Goal: Task Accomplishment & Management: Manage account settings

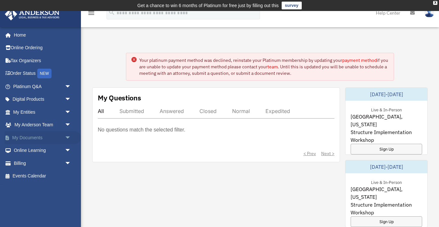
click at [32, 136] on link "My Documents arrow_drop_down" at bounding box center [43, 137] width 76 height 13
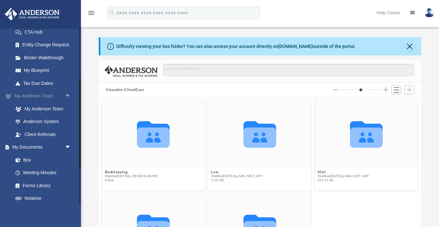
scroll to position [108, 0]
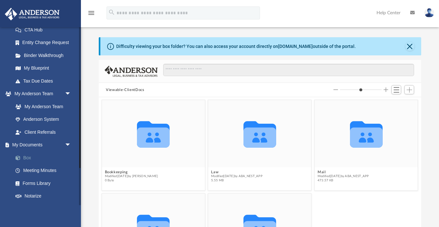
click at [27, 158] on link "Box" at bounding box center [45, 157] width 72 height 13
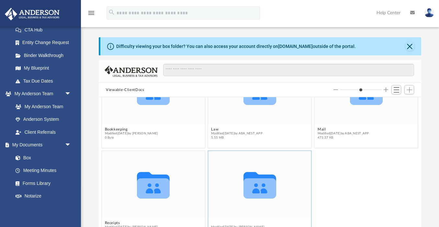
click at [215, 221] on button "Tax" at bounding box center [237, 223] width 53 height 4
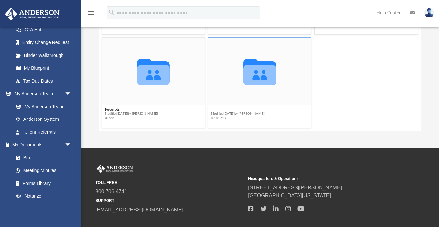
scroll to position [125, 0]
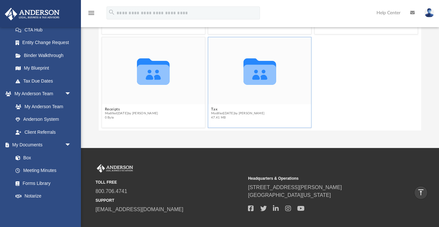
click at [255, 82] on icon "grid" at bounding box center [259, 74] width 33 height 20
click at [217, 109] on button "Tax" at bounding box center [237, 109] width 53 height 4
click at [265, 112] on span "Modified Wed Sep 17 2025 by Sumathi Mathisuthan" at bounding box center [237, 113] width 53 height 4
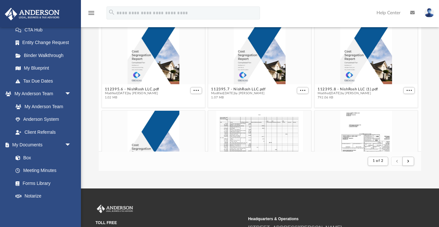
scroll to position [196, 0]
click at [412, 162] on button "submit" at bounding box center [408, 161] width 12 height 9
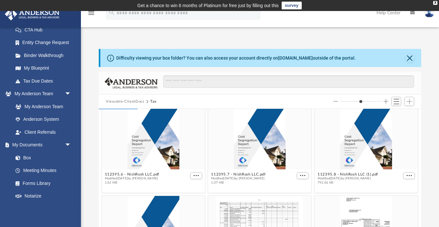
scroll to position [0, 0]
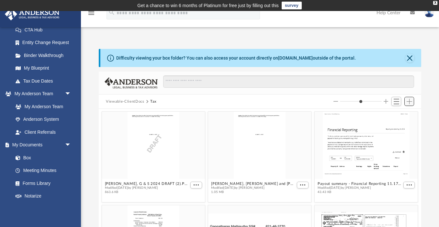
click at [409, 100] on span "Add" at bounding box center [408, 101] width 5 height 5
click at [400, 115] on li "Upload" at bounding box center [399, 114] width 21 height 7
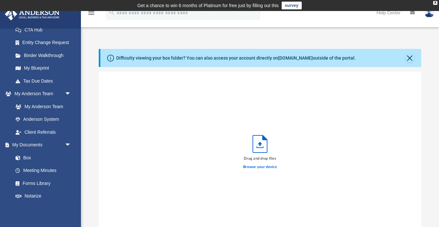
scroll to position [164, 322]
click at [259, 168] on label "Browse your device" at bounding box center [260, 167] width 34 height 6
click at [0, 0] on input "Browse your device" at bounding box center [0, 0] width 0 height 0
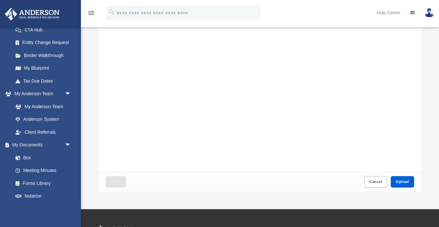
scroll to position [65, 0]
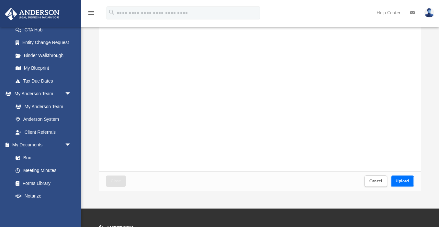
click at [405, 179] on span "Upload" at bounding box center [402, 181] width 14 height 4
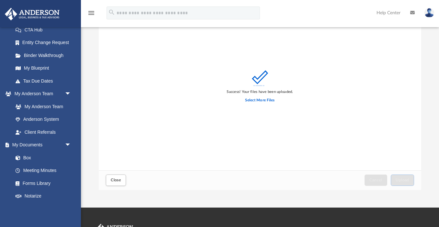
scroll to position [0, 0]
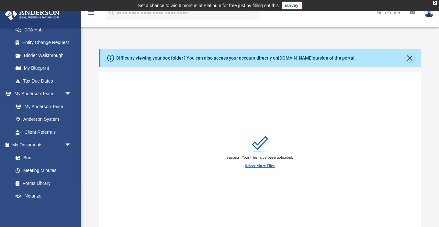
click at [259, 166] on label "Select More Files" at bounding box center [259, 166] width 29 height 6
click at [0, 0] on input "Select More Files" at bounding box center [0, 0] width 0 height 0
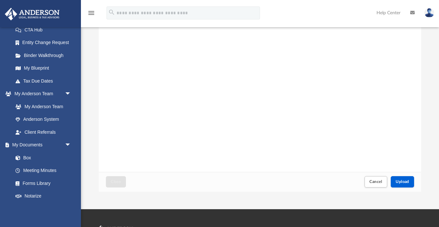
scroll to position [65, 0]
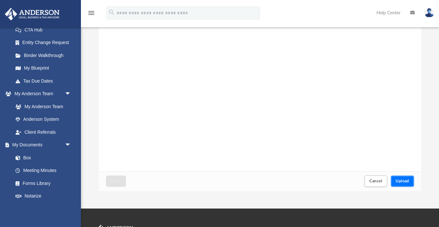
click at [407, 182] on span "Upload" at bounding box center [402, 181] width 14 height 4
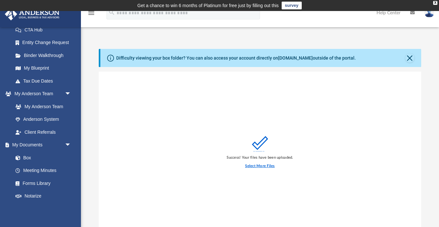
click at [253, 163] on label "Select More Files" at bounding box center [259, 166] width 29 height 6
click at [0, 0] on input "Select More Files" at bounding box center [0, 0] width 0 height 0
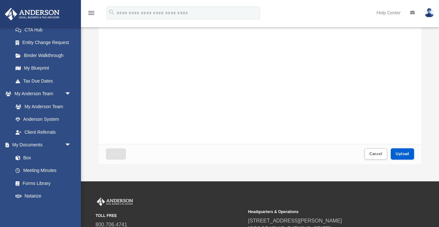
scroll to position [99, 0]
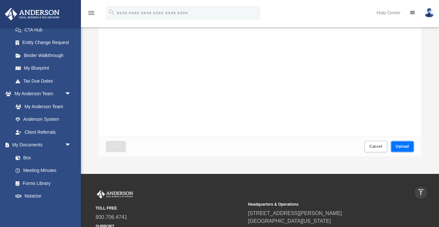
click at [408, 146] on span "Upload" at bounding box center [402, 146] width 14 height 4
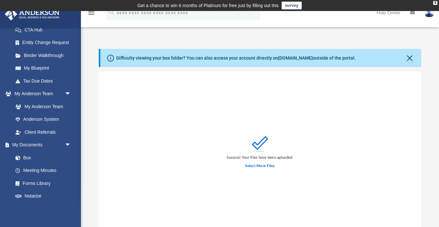
click at [262, 162] on div "Select More Files" at bounding box center [259, 165] width 66 height 11
click at [261, 164] on label "Select More Files" at bounding box center [259, 166] width 29 height 6
click at [0, 0] on input "Select More Files" at bounding box center [0, 0] width 0 height 0
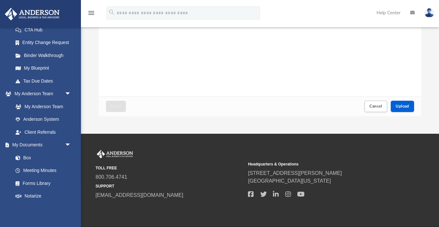
scroll to position [162, 0]
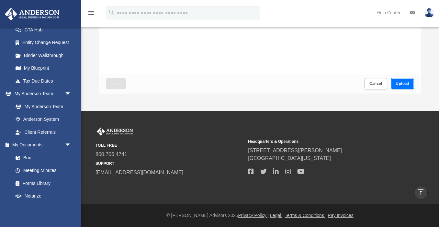
click at [406, 83] on span "Upload" at bounding box center [402, 84] width 14 height 4
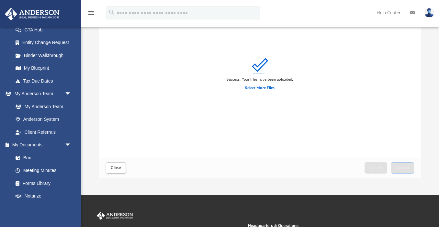
scroll to position [88, 0]
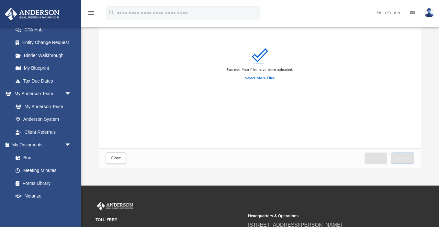
click at [255, 78] on label "Select More Files" at bounding box center [259, 78] width 29 height 6
click at [0, 0] on input "Select More Files" at bounding box center [0, 0] width 0 height 0
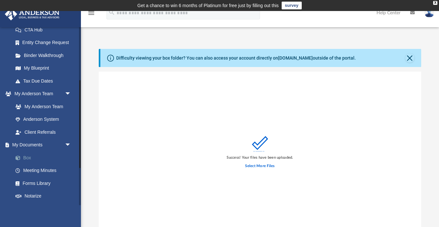
click at [32, 158] on link "Box" at bounding box center [45, 157] width 72 height 13
click at [408, 59] on button "Close" at bounding box center [409, 57] width 9 height 9
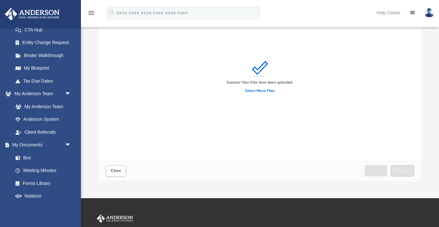
scroll to position [139, 0]
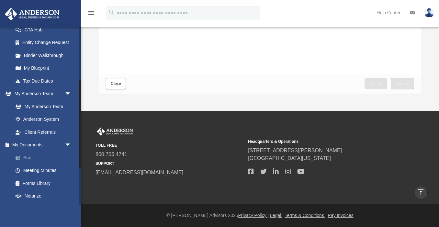
click at [36, 158] on link "Box" at bounding box center [45, 157] width 72 height 13
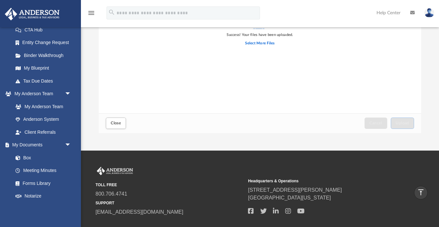
scroll to position [0, 0]
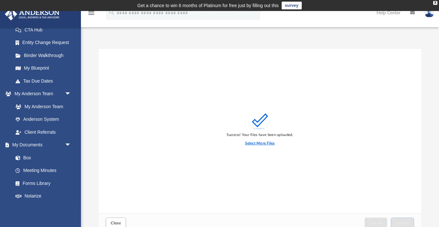
click at [257, 143] on label "Select More Files" at bounding box center [259, 143] width 29 height 6
click at [0, 0] on input "Select More Files" at bounding box center [0, 0] width 0 height 0
click at [27, 159] on link "Box" at bounding box center [45, 157] width 72 height 13
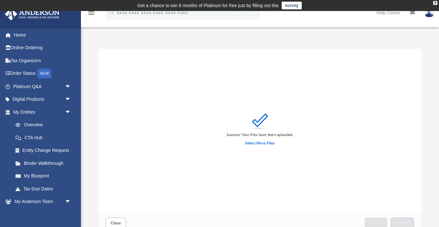
click at [92, 13] on icon "menu" at bounding box center [91, 13] width 8 height 8
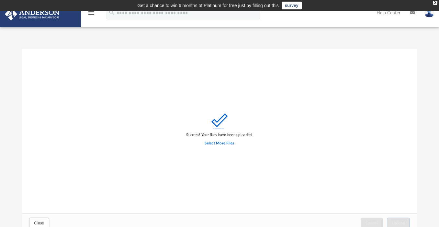
type input "*"
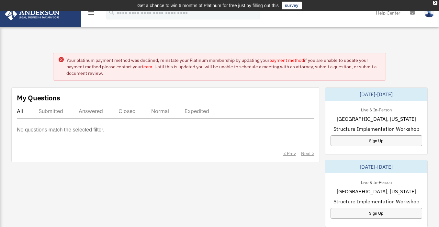
click at [57, 111] on div "Submitted" at bounding box center [50, 111] width 25 height 6
click at [52, 21] on link at bounding box center [40, 13] width 81 height 27
click at [428, 14] on img at bounding box center [429, 12] width 10 height 9
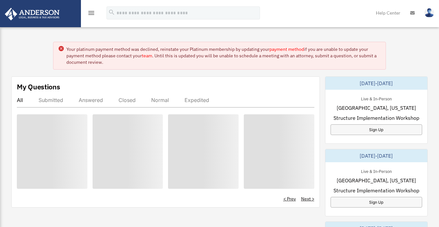
click at [381, 6] on link "Help Center" at bounding box center [388, 13] width 34 height 26
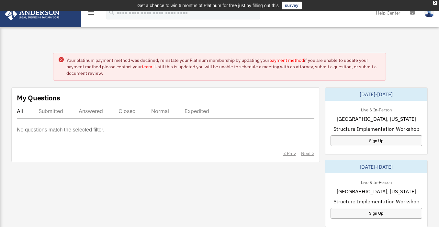
click at [60, 58] on circle at bounding box center [61, 59] width 5 height 5
click at [61, 60] on circle at bounding box center [61, 59] width 5 height 5
click at [63, 60] on icon at bounding box center [61, 59] width 5 height 5
click at [61, 60] on icon at bounding box center [61, 60] width 2 height 2
click at [71, 17] on link at bounding box center [40, 13] width 81 height 27
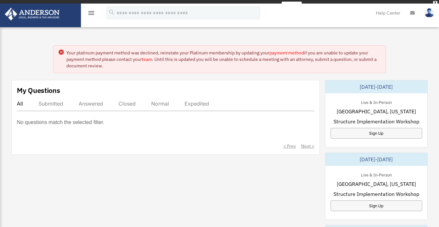
click at [21, 101] on div "My Questions All Submitted Answered Closed Normal Expedited No questions match …" at bounding box center [165, 117] width 308 height 75
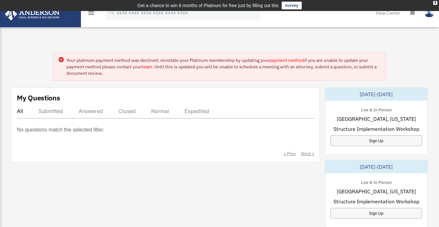
click at [91, 14] on icon "menu" at bounding box center [91, 13] width 8 height 8
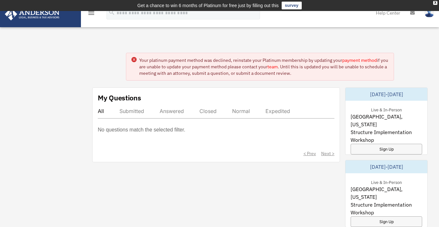
click at [91, 14] on icon "menu" at bounding box center [91, 13] width 8 height 8
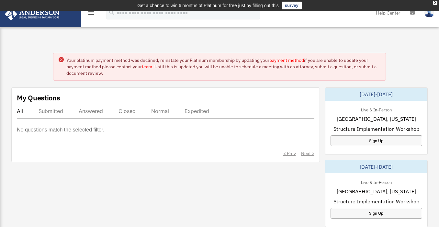
click at [91, 14] on icon "menu" at bounding box center [91, 13] width 8 height 8
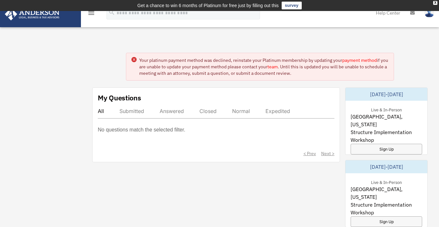
click at [91, 14] on icon "menu" at bounding box center [91, 13] width 8 height 8
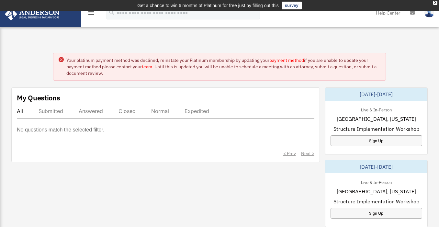
click at [91, 14] on icon "menu" at bounding box center [91, 13] width 8 height 8
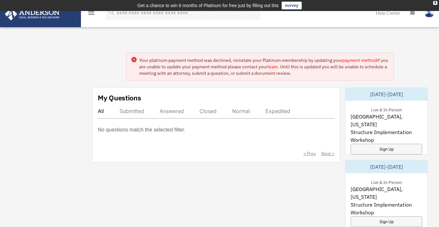
click at [92, 12] on icon "menu" at bounding box center [91, 13] width 8 height 8
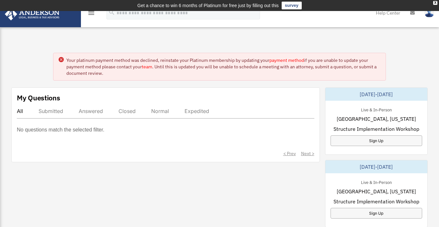
click at [92, 12] on icon "menu" at bounding box center [91, 13] width 8 height 8
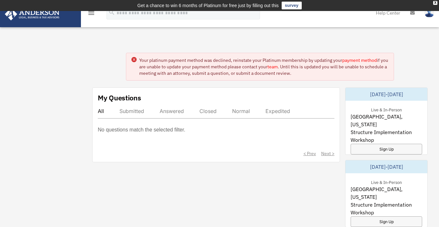
click at [61, 22] on link at bounding box center [40, 13] width 81 height 27
click at [92, 13] on icon "menu" at bounding box center [91, 13] width 8 height 8
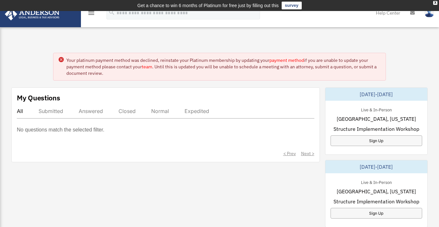
click at [92, 13] on icon "menu" at bounding box center [91, 13] width 8 height 8
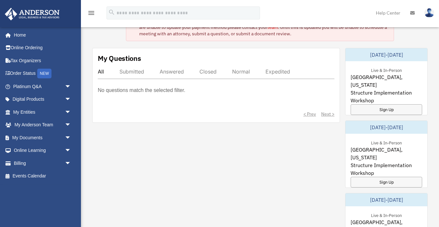
scroll to position [38, 0]
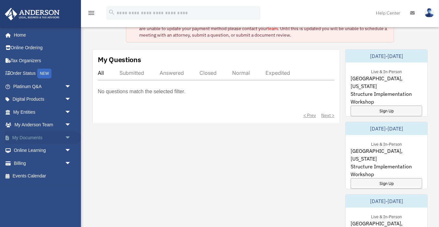
click at [29, 139] on link "My Documents arrow_drop_down" at bounding box center [43, 137] width 76 height 13
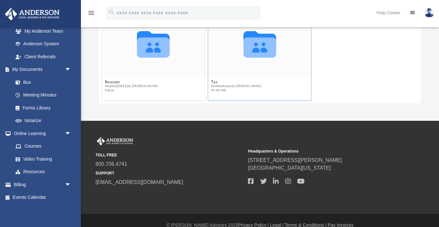
scroll to position [162, 0]
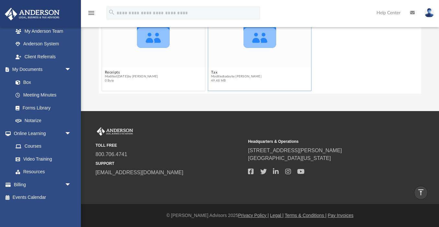
click at [216, 76] on span "Modified [DATE] by [PERSON_NAME]" at bounding box center [236, 76] width 50 height 4
click at [215, 71] on button "Tax" at bounding box center [236, 72] width 50 height 4
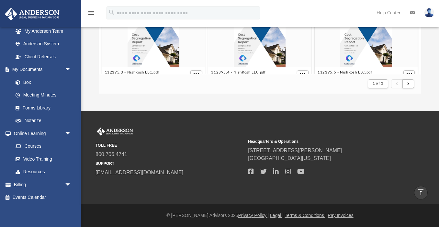
scroll to position [0, 0]
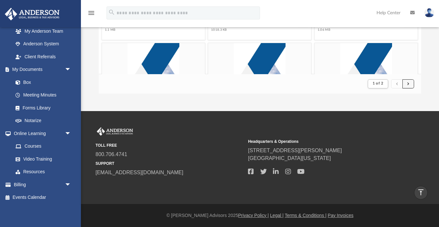
click at [412, 81] on button "submit" at bounding box center [408, 83] width 12 height 9
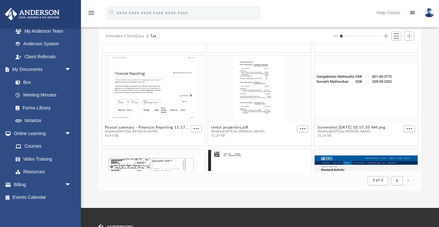
scroll to position [0, 0]
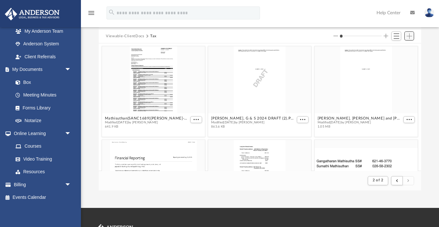
click at [409, 37] on span "Add" at bounding box center [408, 35] width 5 height 5
click at [397, 50] on li "Upload" at bounding box center [399, 48] width 21 height 7
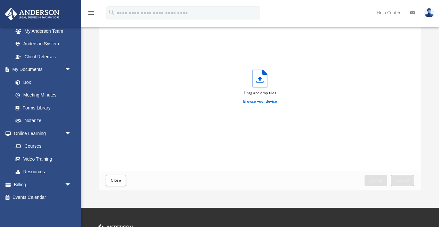
scroll to position [164, 322]
click at [264, 103] on label "Browse your device" at bounding box center [260, 102] width 34 height 6
click at [0, 0] on input "Browse your device" at bounding box center [0, 0] width 0 height 0
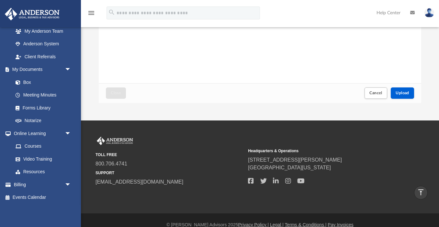
scroll to position [153, 0]
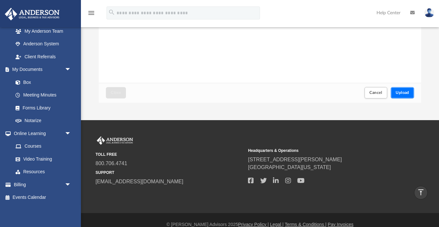
click at [403, 94] on span "Upload" at bounding box center [402, 93] width 14 height 4
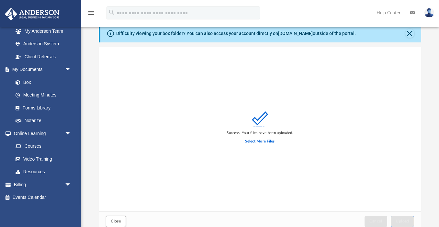
scroll to position [27, 0]
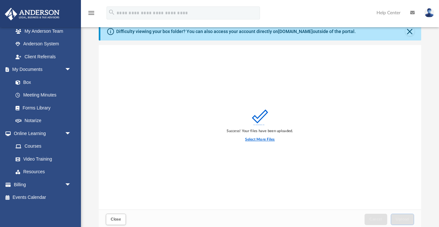
click at [256, 139] on label "Select More Files" at bounding box center [259, 139] width 29 height 6
click at [0, 0] on input "Select More Files" at bounding box center [0, 0] width 0 height 0
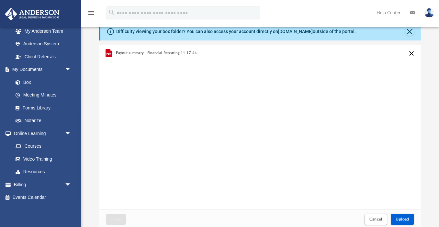
click at [305, 130] on div "Payout summary - Financial Reporting 11.17.44 AM (1) (3) (1) (1) (1) (1) (1).pdf" at bounding box center [260, 127] width 322 height 164
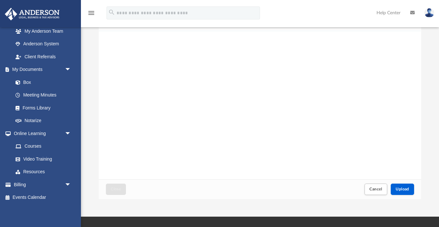
scroll to position [60, 0]
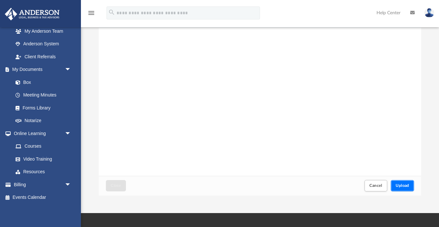
click at [403, 187] on span "Upload" at bounding box center [402, 185] width 14 height 4
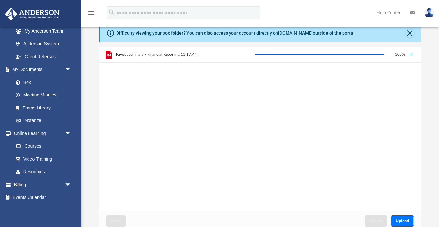
scroll to position [0, 0]
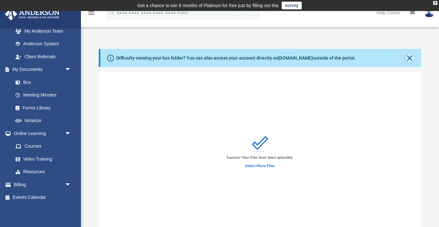
click at [408, 56] on button "Close" at bounding box center [409, 57] width 9 height 9
